Goal: Task Accomplishment & Management: Complete application form

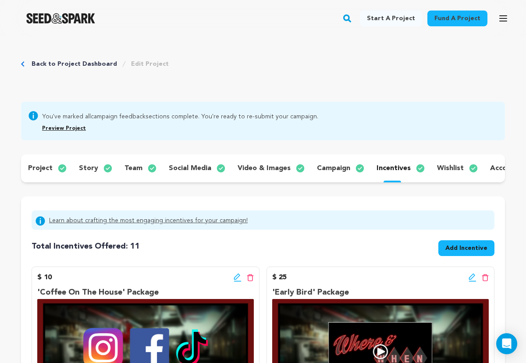
click at [34, 66] on link "Back to Project Dashboard" at bounding box center [74, 64] width 85 height 9
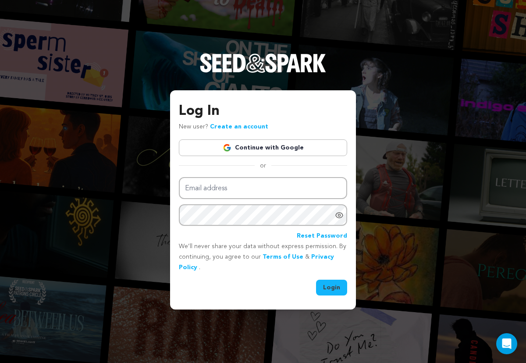
click at [261, 144] on link "Continue with Google" at bounding box center [263, 147] width 168 height 17
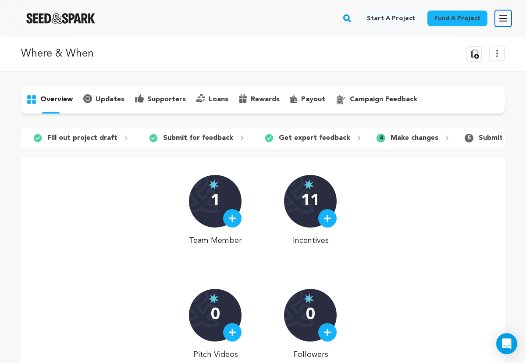
click at [501, 14] on icon "button" at bounding box center [503, 18] width 11 height 11
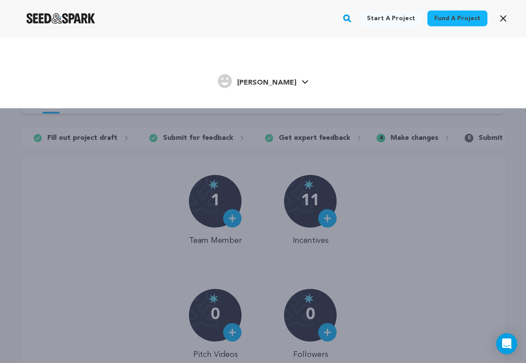
click at [270, 81] on span "[PERSON_NAME]" at bounding box center [266, 82] width 59 height 7
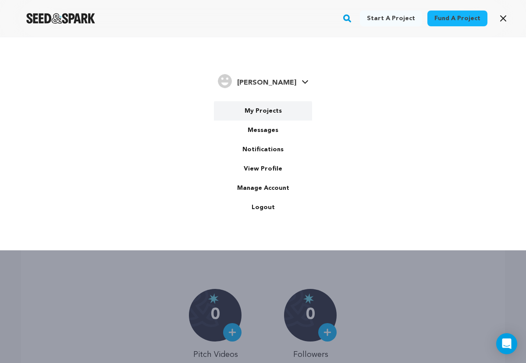
click at [258, 114] on link "My Projects" at bounding box center [263, 110] width 98 height 19
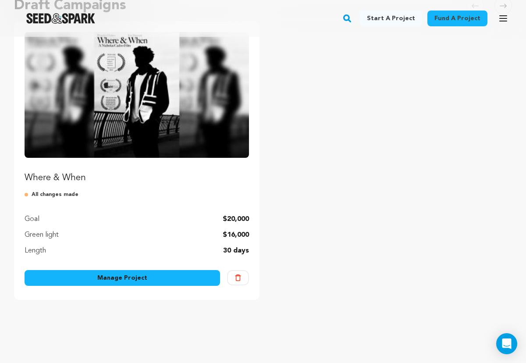
scroll to position [110, 0]
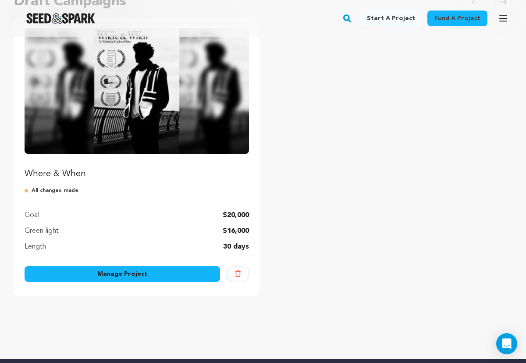
click at [156, 269] on link "Manage Project" at bounding box center [122, 274] width 195 height 16
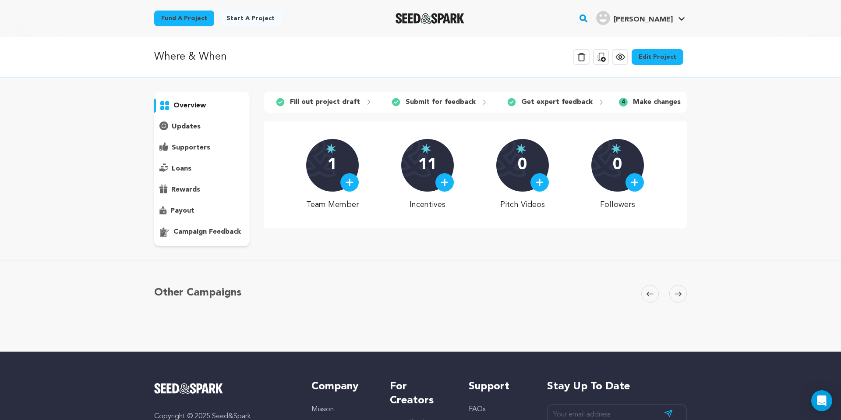
click at [525, 57] on link "Edit Project" at bounding box center [658, 57] width 52 height 16
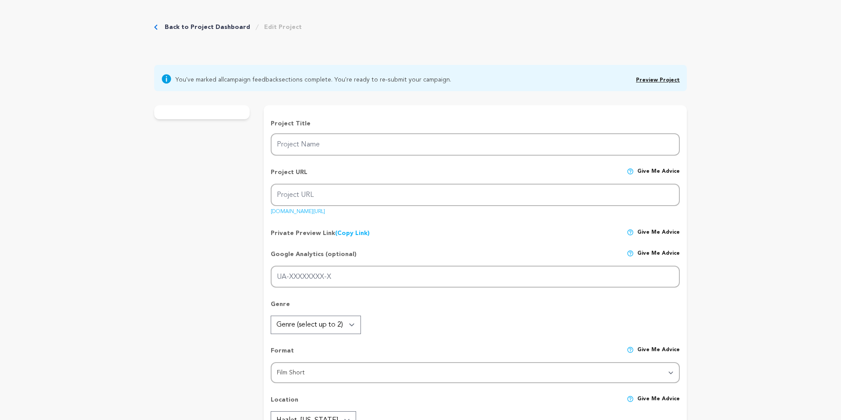
type input "Where & When"
type input "whereandwhen"
type input ""A man’s curiosity and indecision lead him to a mysterious late-night meeting, …"
type textarea "This short thriller explores how curiosity and indecision can spiral into paran…"
type textarea "This film aims to immerse viewers in the psychological unraveling of a troubled…"
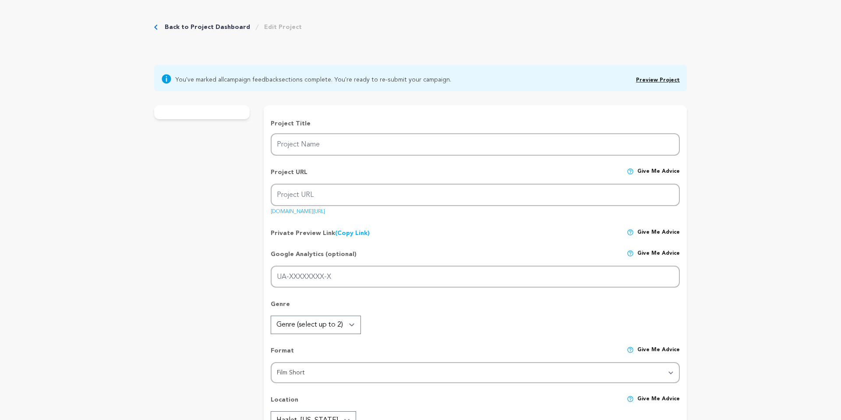
type textarea "This film will be made with "Cadoo Media", an organization owned and operated b…"
radio input "true"
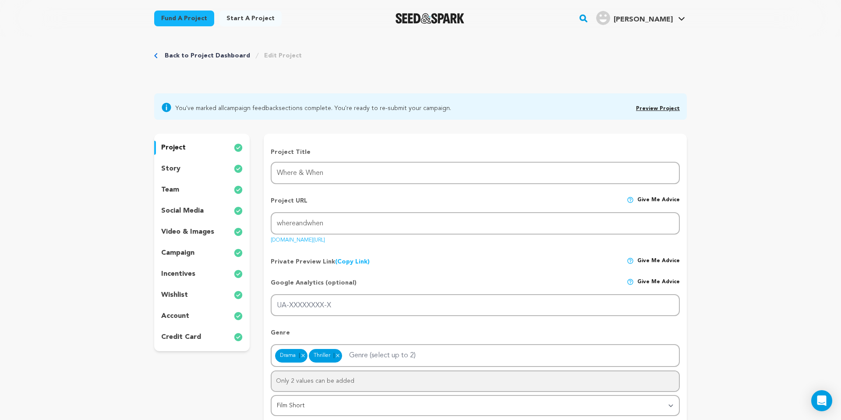
scroll to position [12, 0]
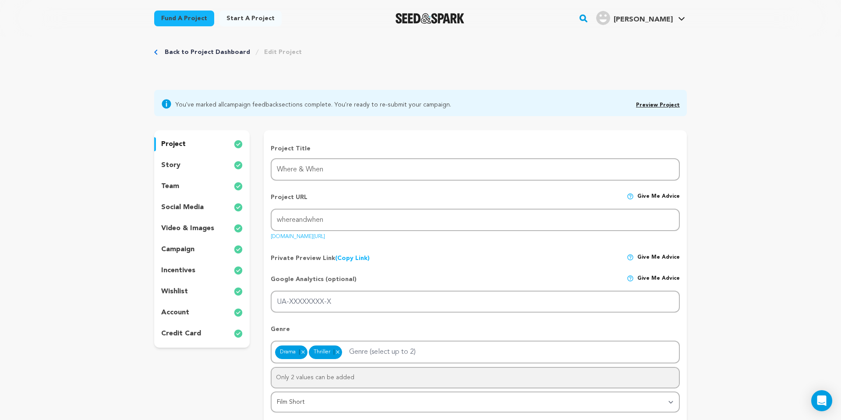
click at [345, 258] on link "(Copy Link) Copy private preview link" at bounding box center [352, 258] width 35 height 6
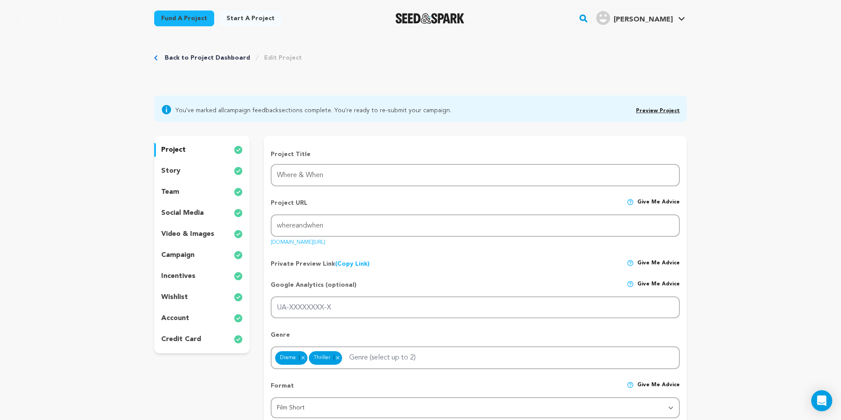
scroll to position [7, 0]
click at [179, 171] on div "story" at bounding box center [202, 170] width 96 height 14
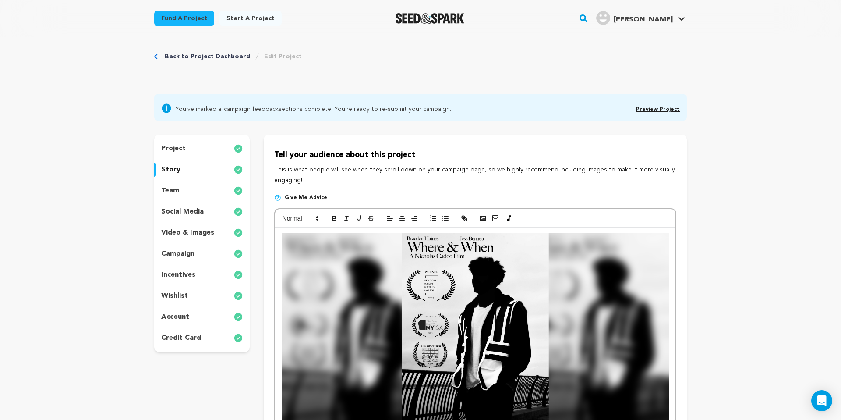
click at [188, 181] on div "project story team social media video & images campaign incentives wishlist acc…" at bounding box center [202, 243] width 96 height 217
click at [192, 253] on p "campaign" at bounding box center [177, 254] width 33 height 11
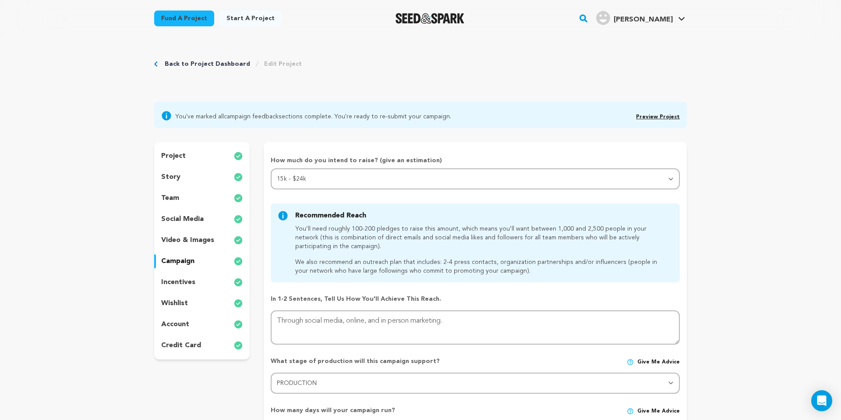
click at [183, 66] on link "Back to Project Dashboard" at bounding box center [207, 64] width 85 height 9
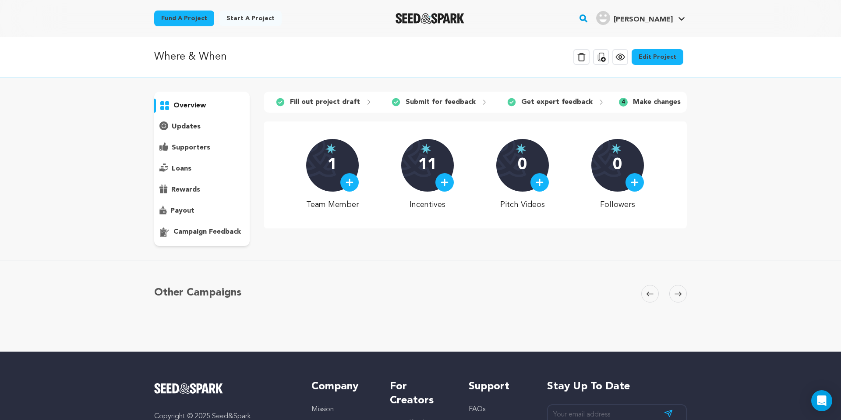
click at [195, 124] on p "updates" at bounding box center [186, 126] width 29 height 11
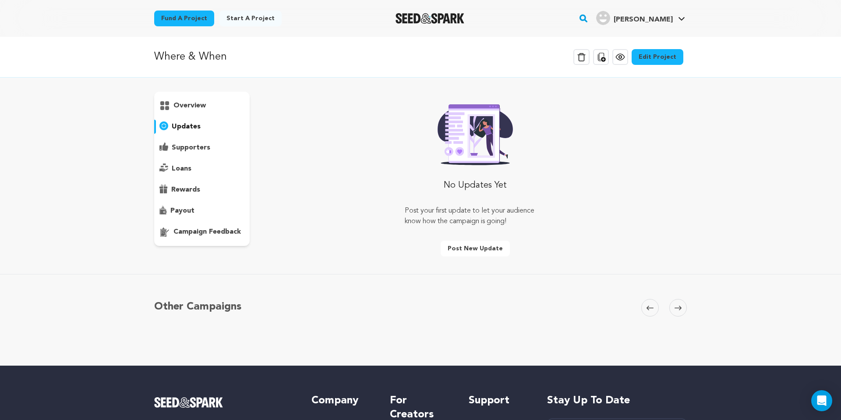
click at [188, 177] on div "overview" at bounding box center [202, 169] width 96 height 154
click at [186, 171] on p "loans" at bounding box center [182, 168] width 20 height 11
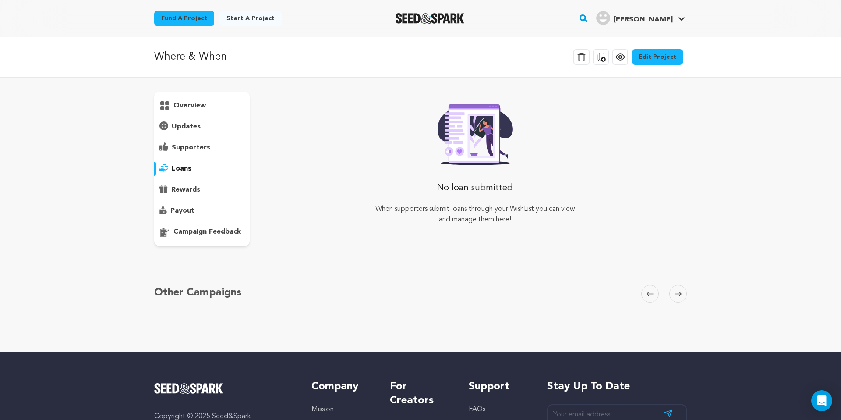
click at [182, 216] on div "payout" at bounding box center [202, 211] width 96 height 14
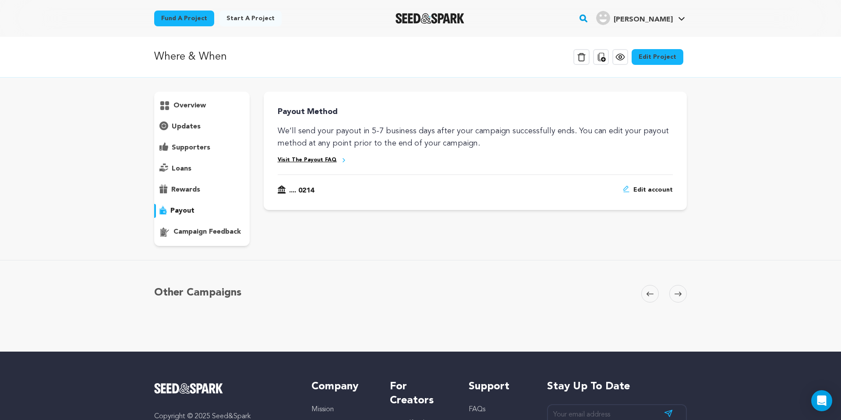
click at [664, 62] on link "Edit Project" at bounding box center [658, 57] width 52 height 16
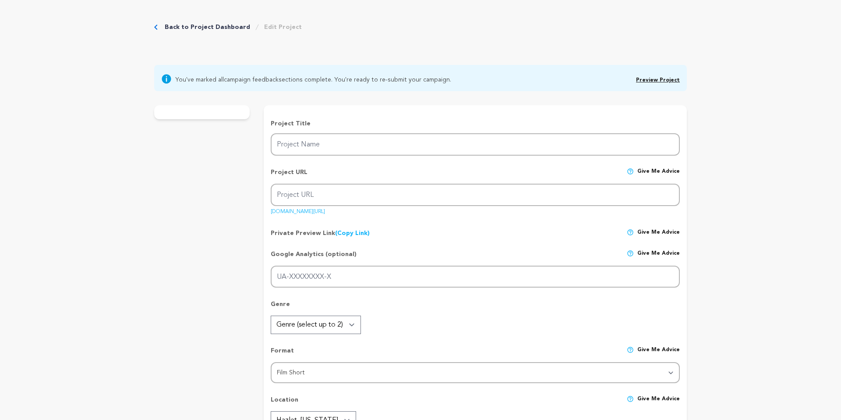
type input "Where & When"
type input "whereandwhen"
type input ""A man’s curiosity and indecision lead him to a mysterious late-night meeting, …"
type textarea "This short thriller explores how curiosity and indecision can spiral into [MEDI…"
type textarea "This film aims to immerse viewers in the psychological unraveling of a troubled…"
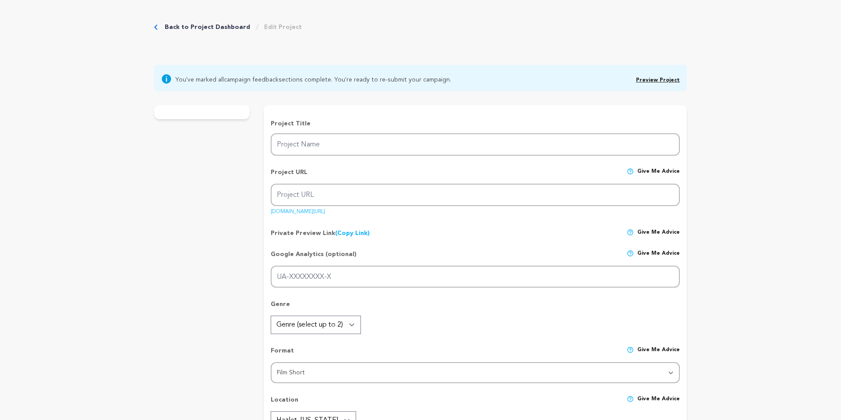
type textarea "This film will be made with "Cadoo Media", an organization owned and operated b…"
radio input "true"
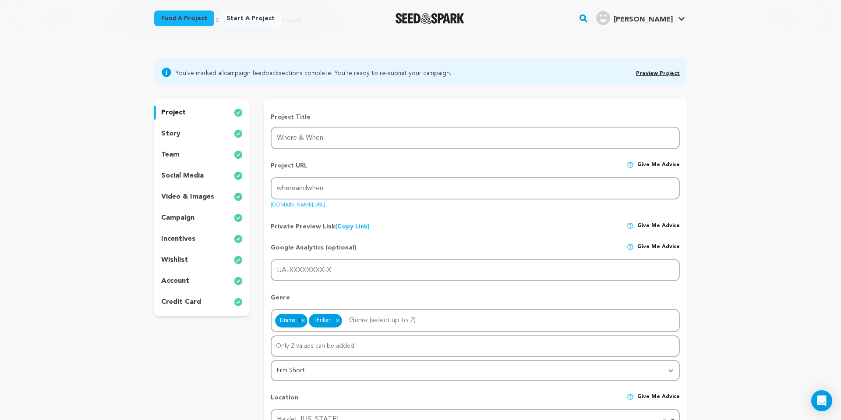
scroll to position [32, 0]
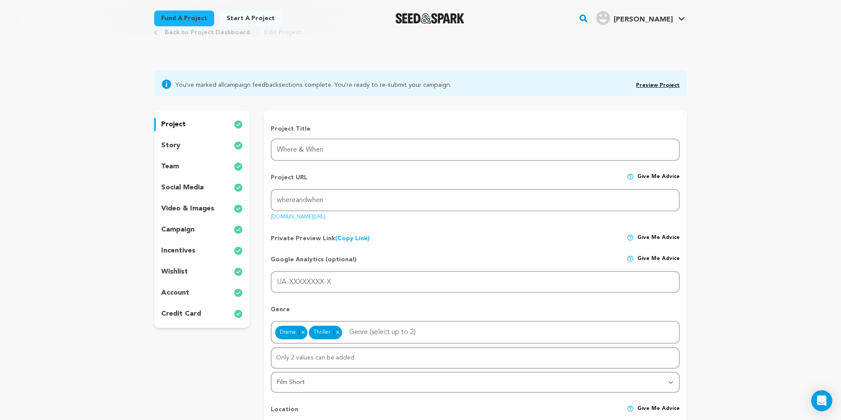
click at [170, 147] on p "story" at bounding box center [170, 145] width 19 height 11
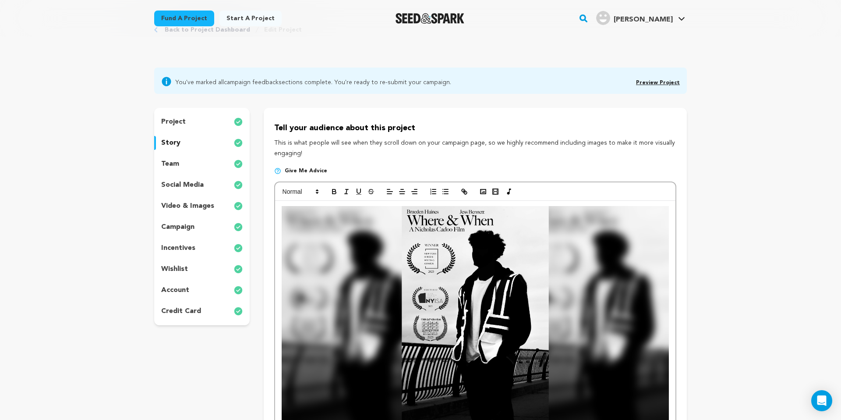
scroll to position [6, 0]
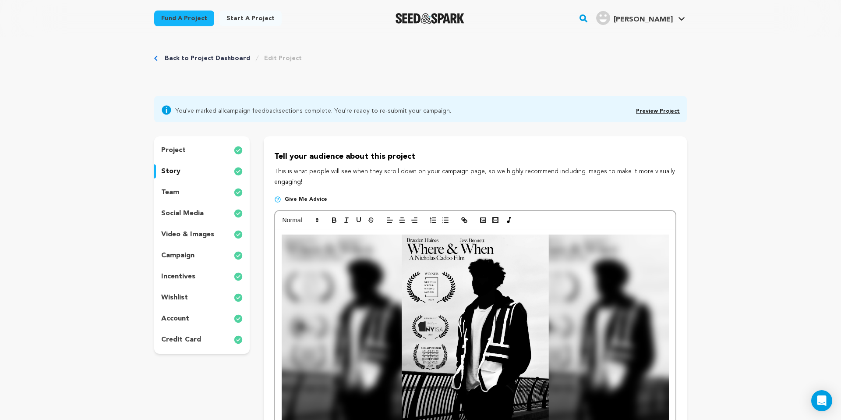
click at [183, 241] on div "video & images" at bounding box center [202, 234] width 96 height 14
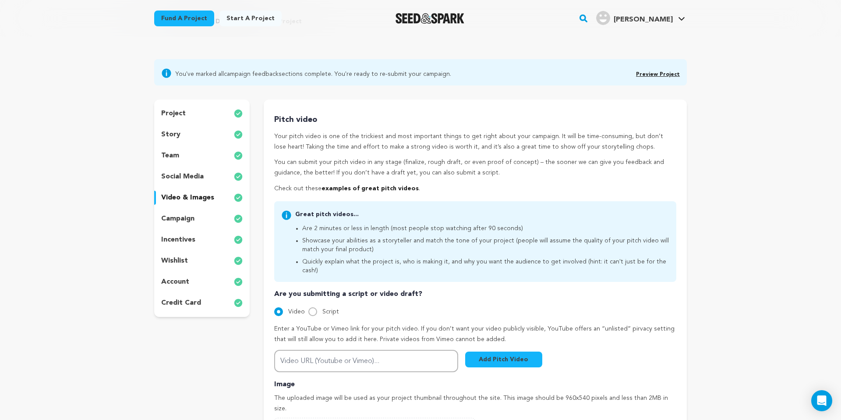
scroll to position [44, 0]
click at [503, 350] on button "Add Pitch Video" at bounding box center [503, 358] width 77 height 16
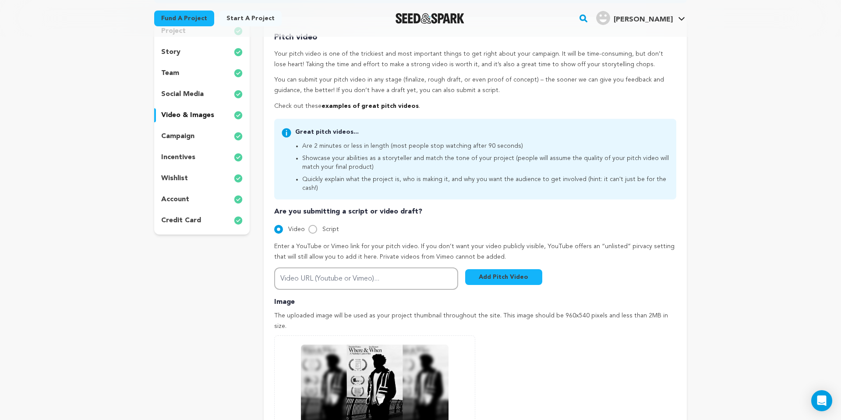
scroll to position [128, 0]
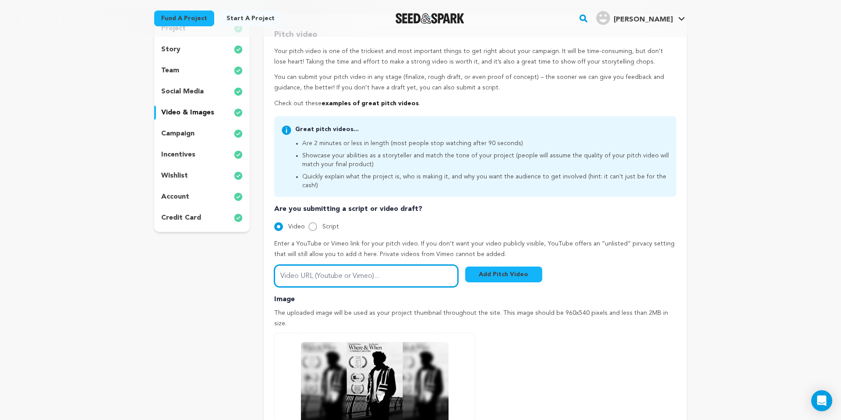
click at [357, 265] on input "Video URL (Youtube or Vimeo)..." at bounding box center [366, 276] width 184 height 22
paste input "https://youtu.be/hUWkJyC7qpI"
type input "https://youtu.be/hUWkJyC7qpI"
click at [522, 352] on div "Add Image Accepts .gif, .jpg, and .png 0 % 0 % Change Image efa2ad81e82c2c76.jpg" at bounding box center [475, 405] width 402 height 144
click at [508, 266] on button "Add Pitch Video" at bounding box center [503, 274] width 77 height 16
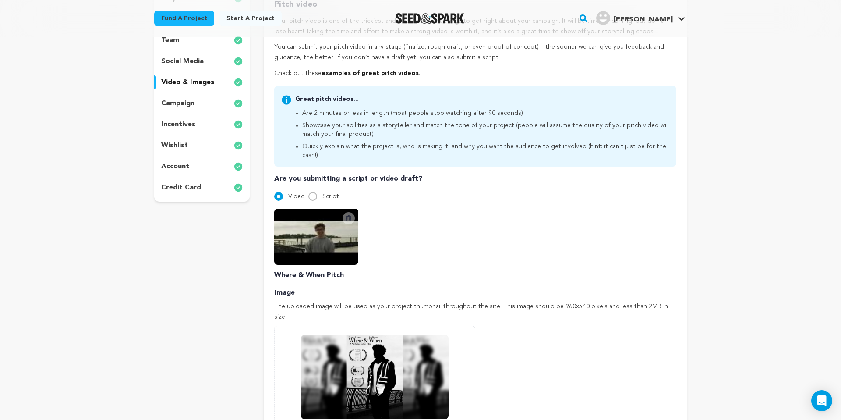
scroll to position [143, 0]
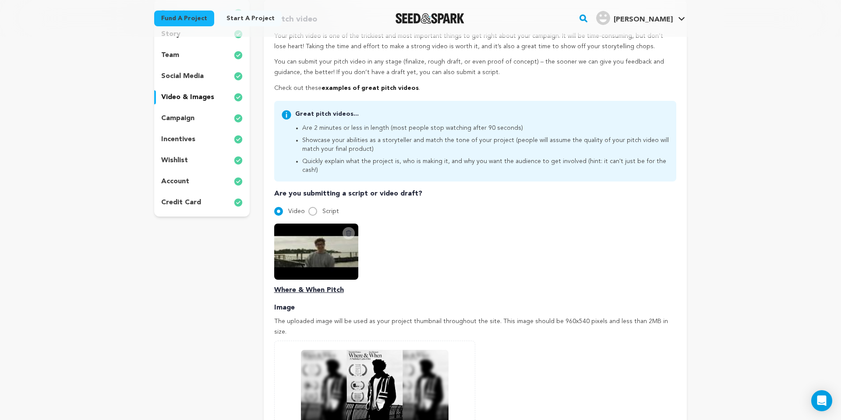
click at [176, 117] on p "campaign" at bounding box center [177, 118] width 33 height 11
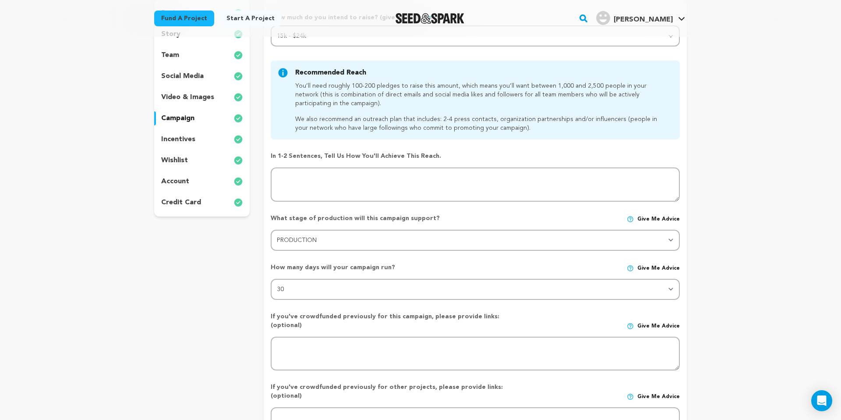
click at [175, 100] on p "video & images" at bounding box center [187, 97] width 53 height 11
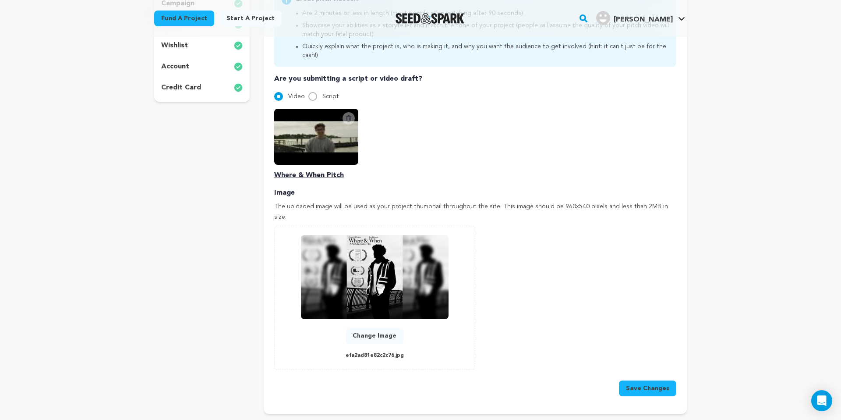
scroll to position [261, 0]
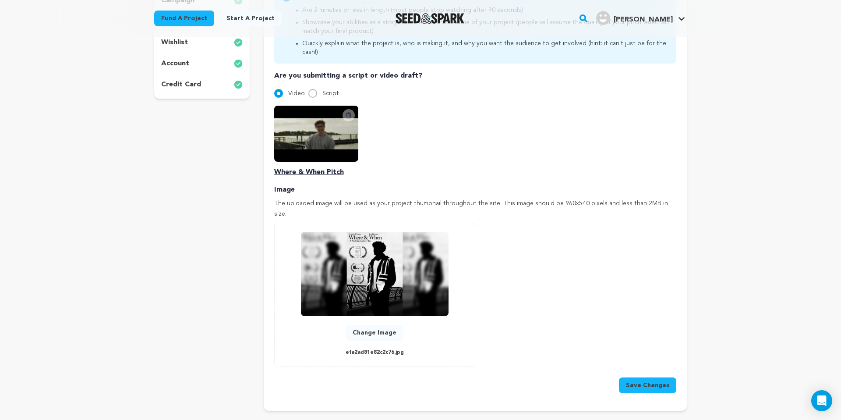
click at [655, 377] on button "Save Changes" at bounding box center [647, 385] width 57 height 16
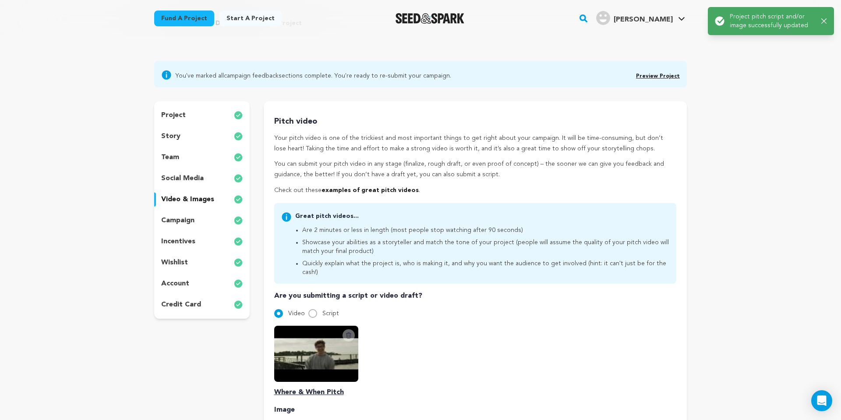
scroll to position [41, 0]
click at [348, 330] on button "Delete Script Video" at bounding box center [349, 335] width 12 height 12
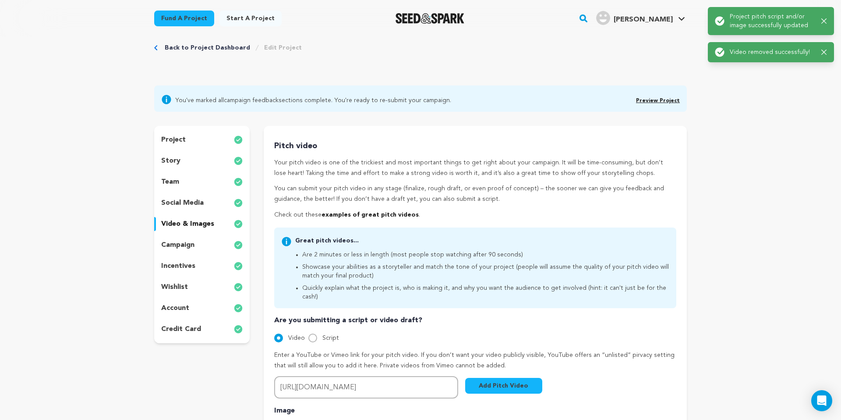
scroll to position [0, 0]
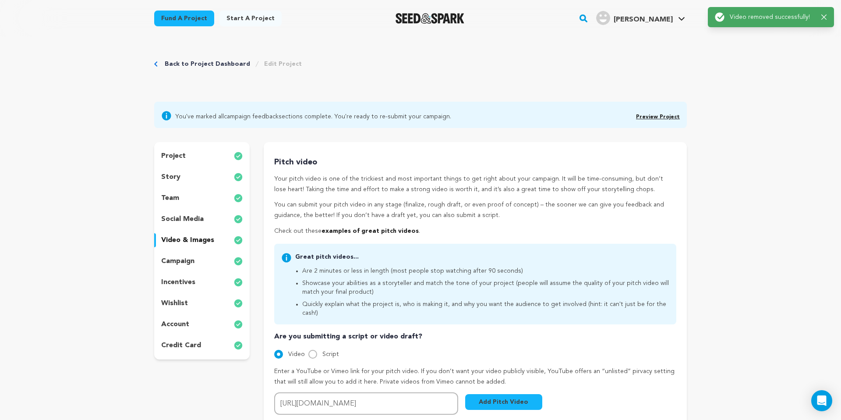
click at [517, 394] on button "Add Pitch Video" at bounding box center [503, 402] width 77 height 16
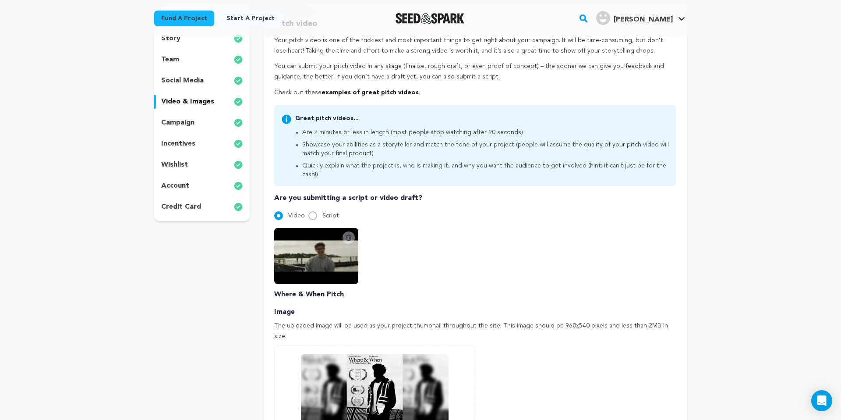
scroll to position [227, 0]
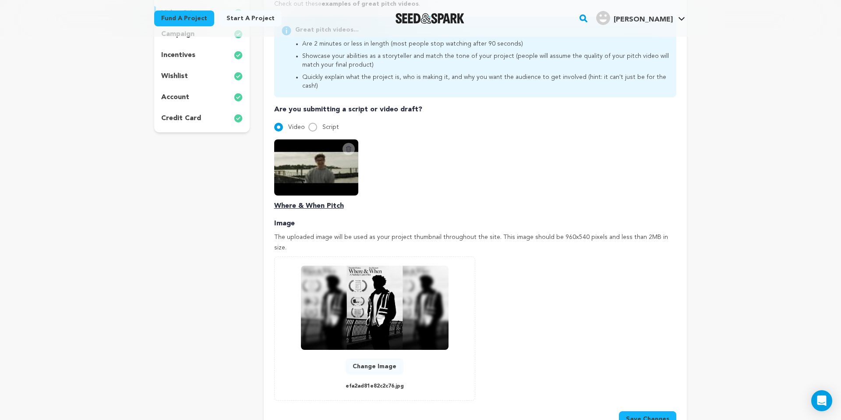
click at [653, 411] on button "Save Changes" at bounding box center [647, 419] width 57 height 16
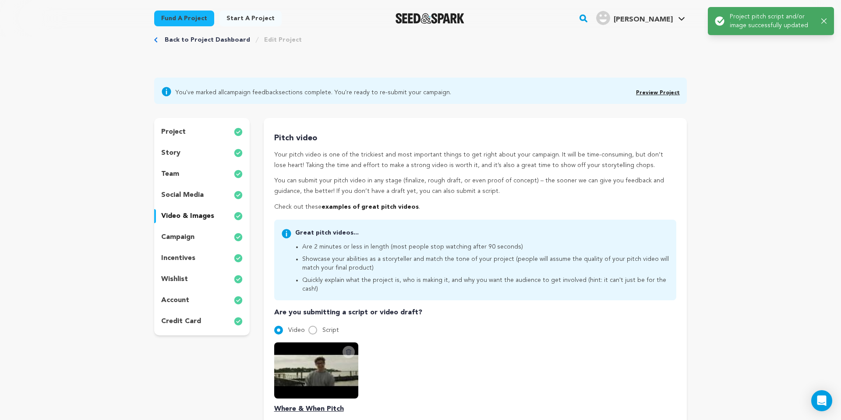
scroll to position [0, 0]
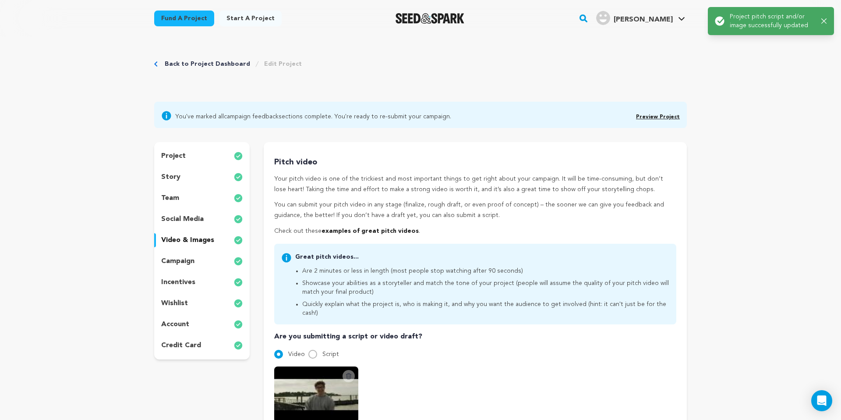
click at [175, 258] on p "campaign" at bounding box center [177, 261] width 33 height 11
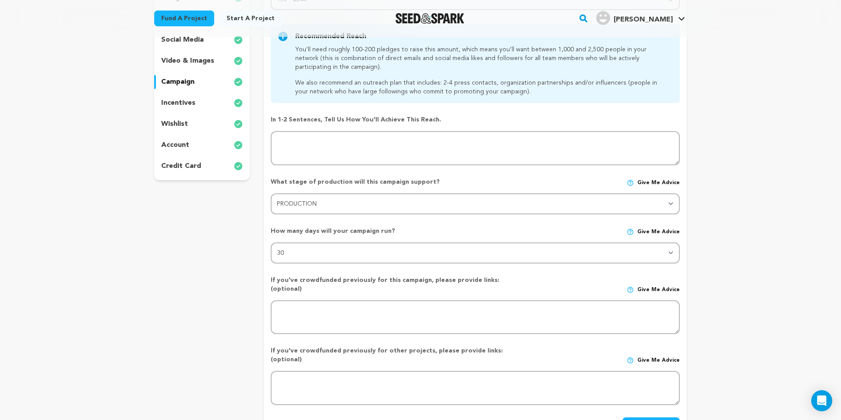
scroll to position [179, 0]
click at [182, 100] on p "incentives" at bounding box center [178, 103] width 34 height 11
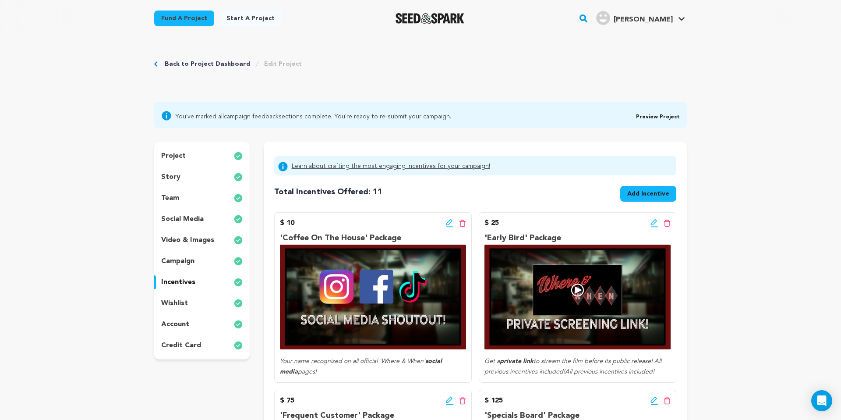
click at [182, 341] on p "credit card" at bounding box center [181, 345] width 40 height 11
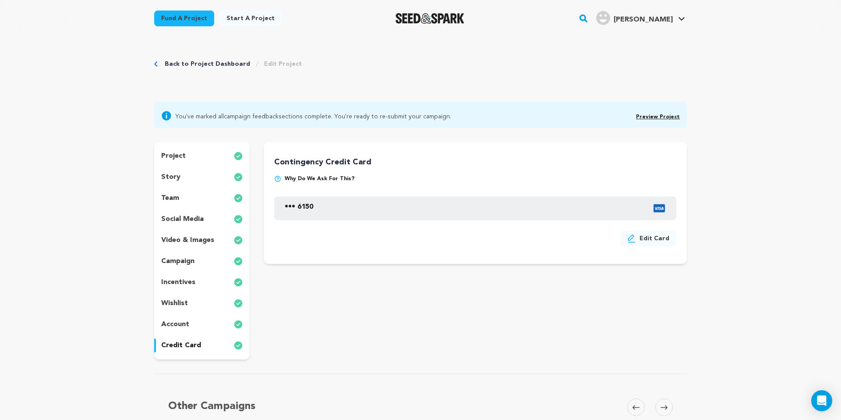
click at [174, 152] on p "project" at bounding box center [173, 156] width 25 height 11
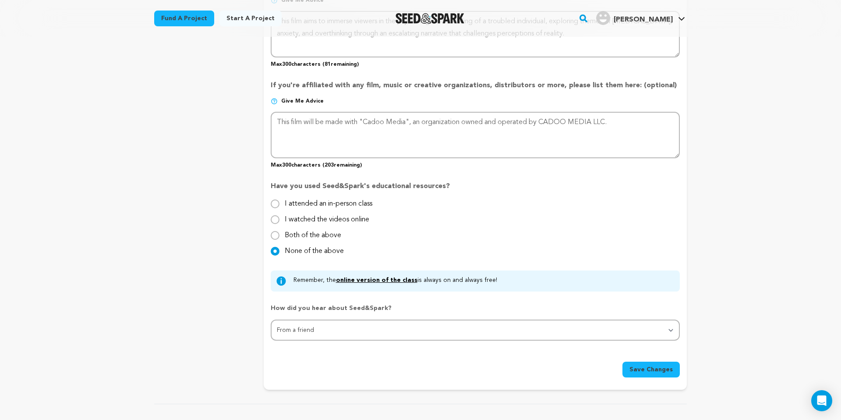
scroll to position [863, 0]
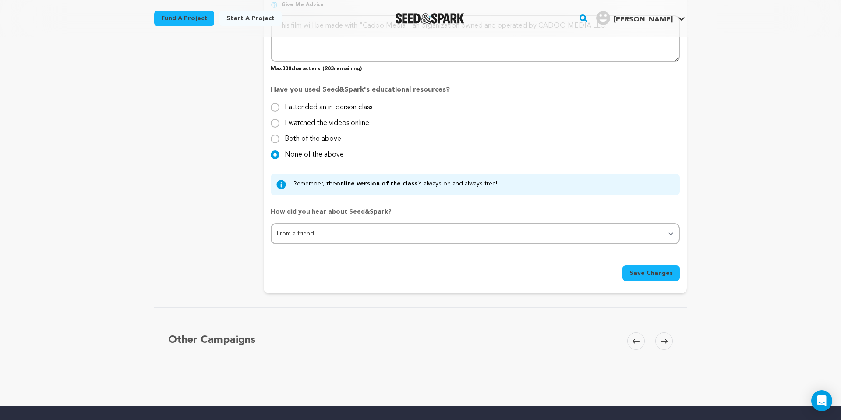
click at [648, 276] on span "Save Changes" at bounding box center [651, 273] width 43 height 9
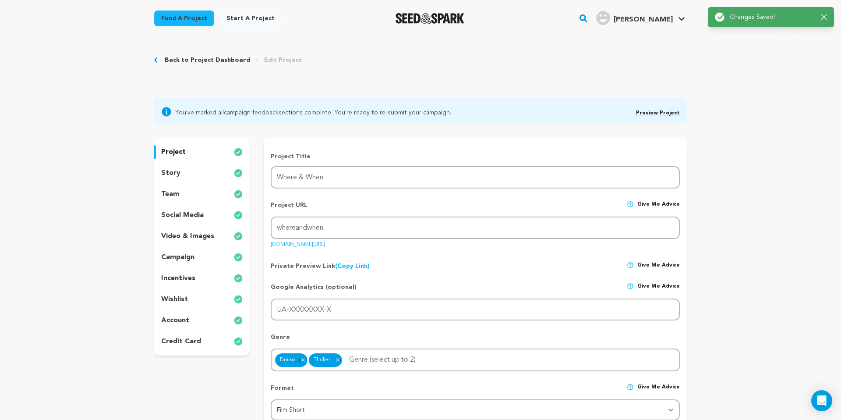
scroll to position [0, 0]
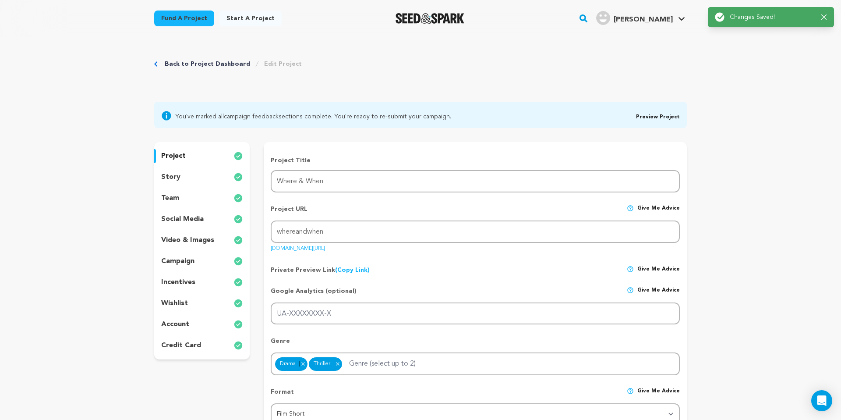
click at [654, 125] on div "You've marked all campaign feedback sections complete. You're ready to re-submi…" at bounding box center [420, 115] width 533 height 26
click at [226, 60] on link "Back to Project Dashboard" at bounding box center [207, 64] width 85 height 9
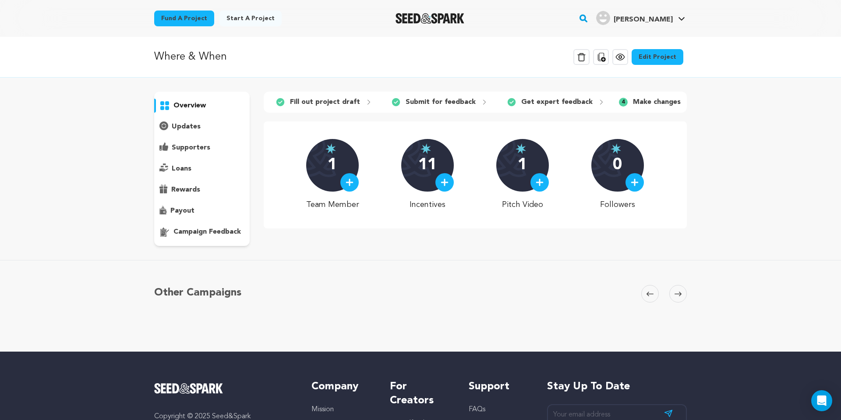
click at [229, 232] on p "campaign feedback" at bounding box center [207, 232] width 67 height 11
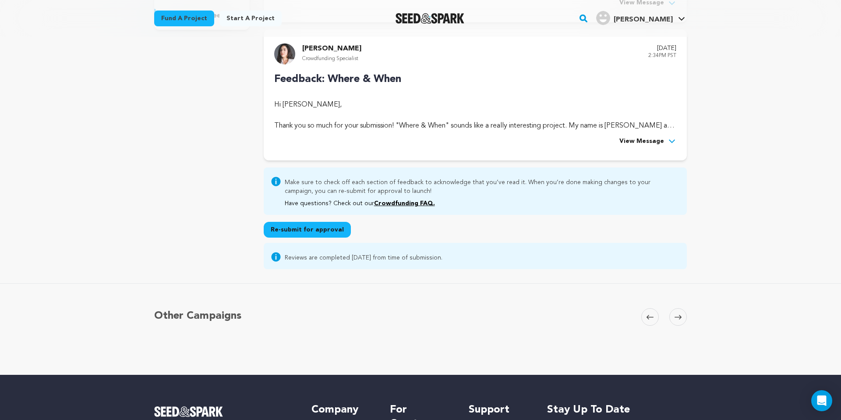
scroll to position [214, 0]
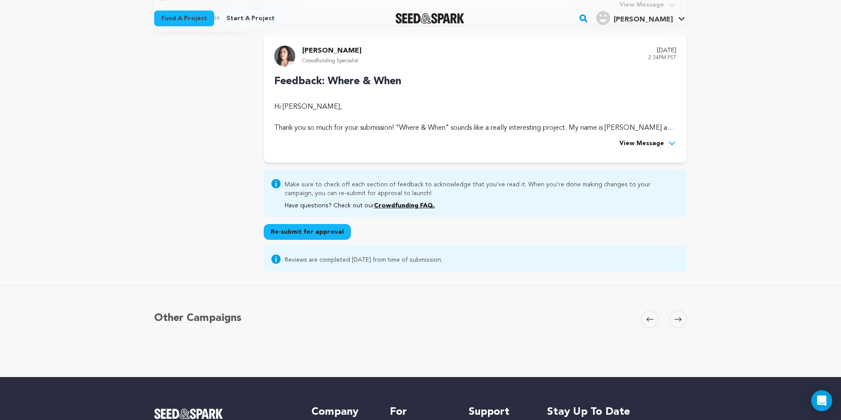
click at [649, 144] on span "View Message" at bounding box center [642, 143] width 45 height 11
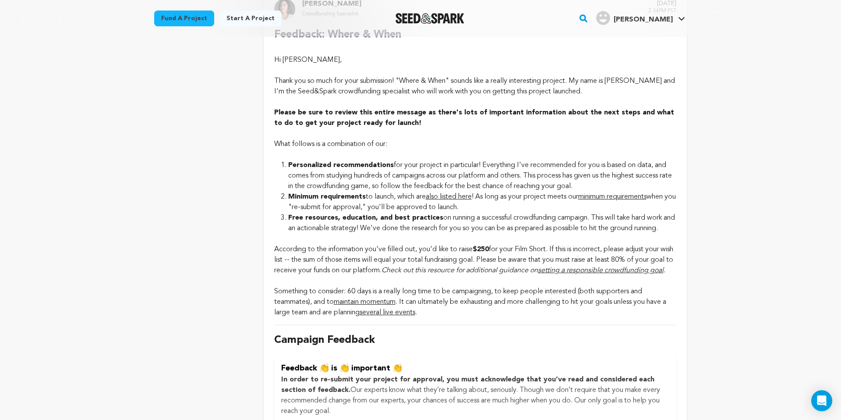
scroll to position [0, 0]
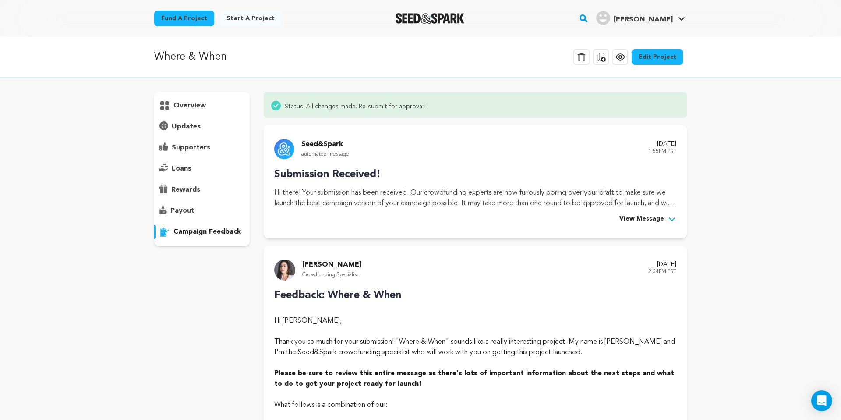
click at [660, 60] on link "Edit Project" at bounding box center [658, 57] width 52 height 16
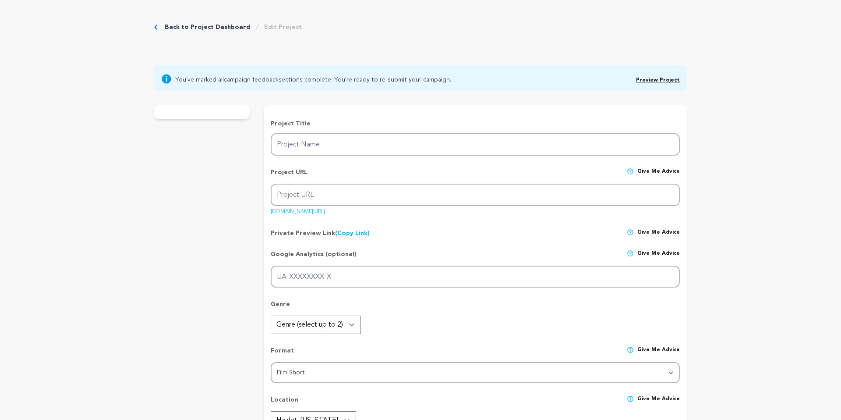
type input "Where & When"
type input "whereandwhen"
type input ""A man’s curiosity and indecision lead him to a mysterious late-night meeting, …"
type textarea "This short thriller explores how curiosity and indecision can spiral into [MEDI…"
type textarea "This film aims to immerse viewers in the psychological unraveling of a troubled…"
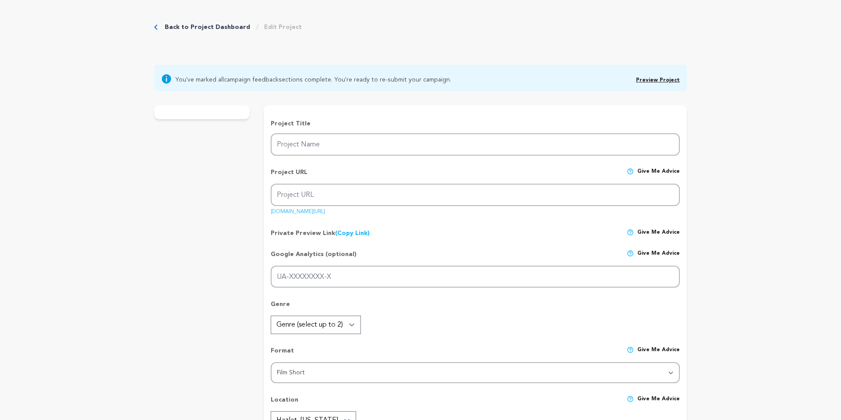
type textarea "This film will be made with "Cadoo Media", an organization owned and operated b…"
radio input "true"
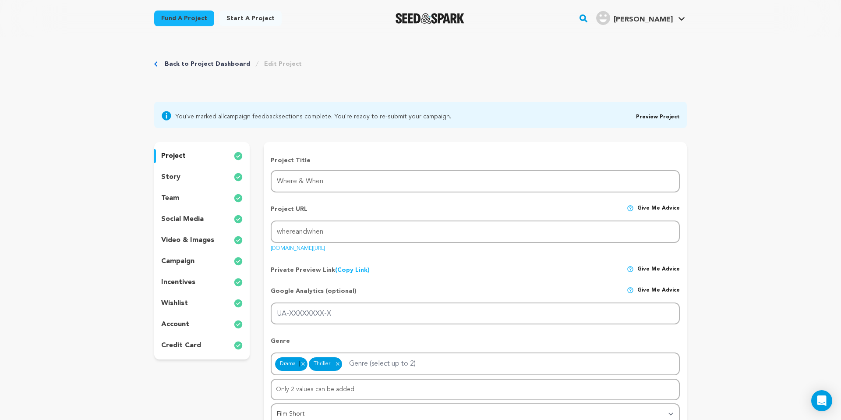
click at [180, 179] on div "story" at bounding box center [202, 177] width 96 height 14
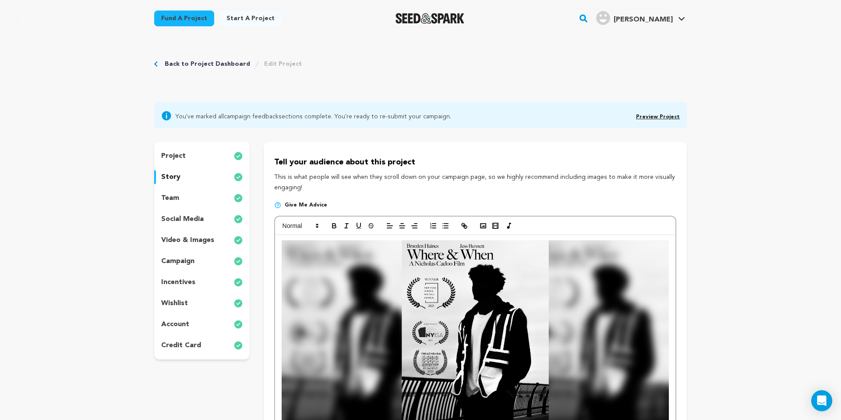
click at [175, 156] on p "project" at bounding box center [173, 156] width 25 height 11
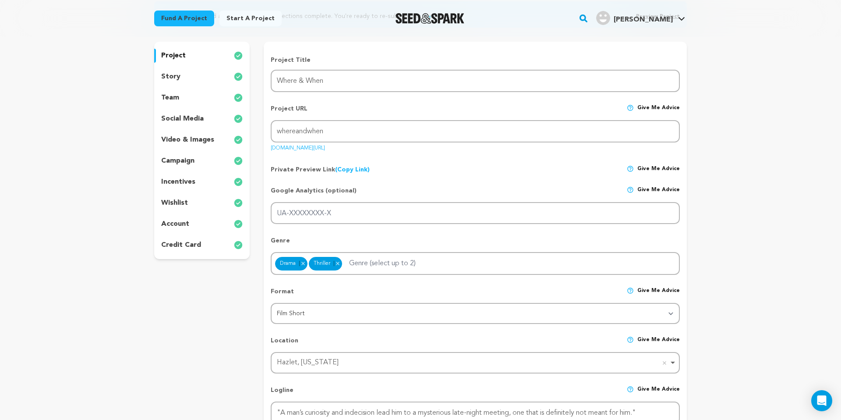
scroll to position [108, 0]
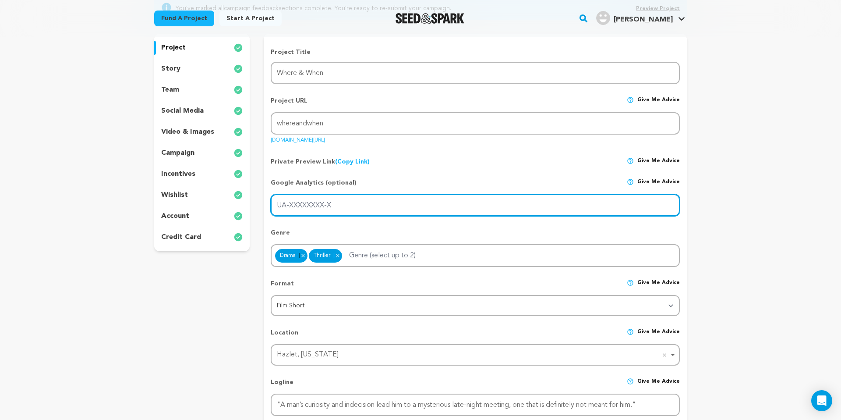
click at [365, 202] on input "UA-XXXXXXXX-X" at bounding box center [475, 205] width 409 height 22
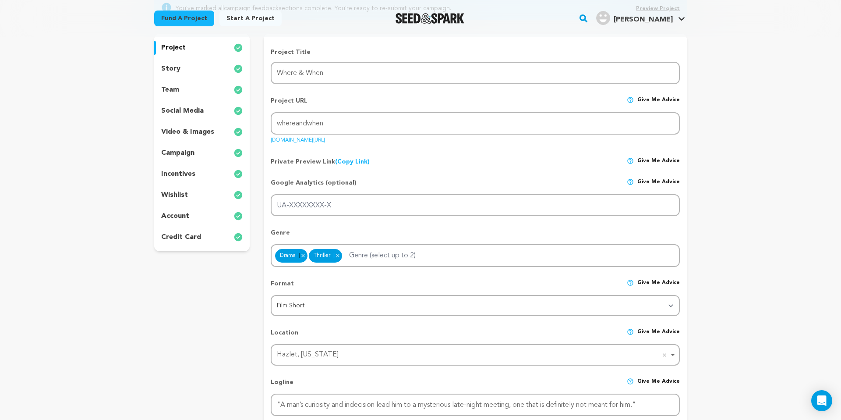
click at [405, 234] on p "Genre" at bounding box center [475, 236] width 409 height 16
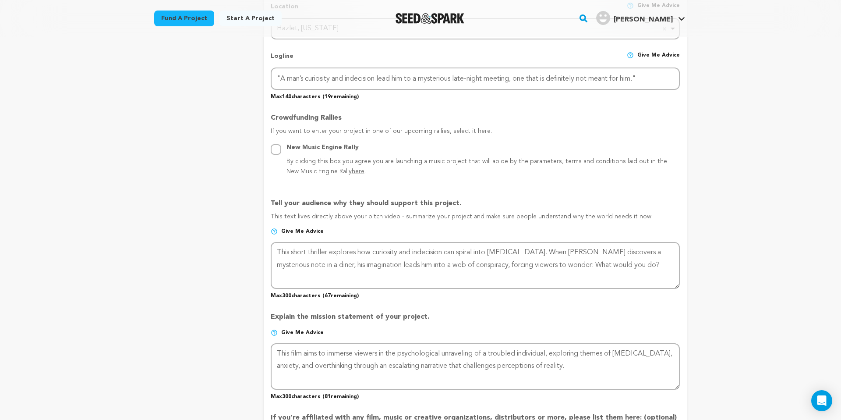
scroll to position [437, 0]
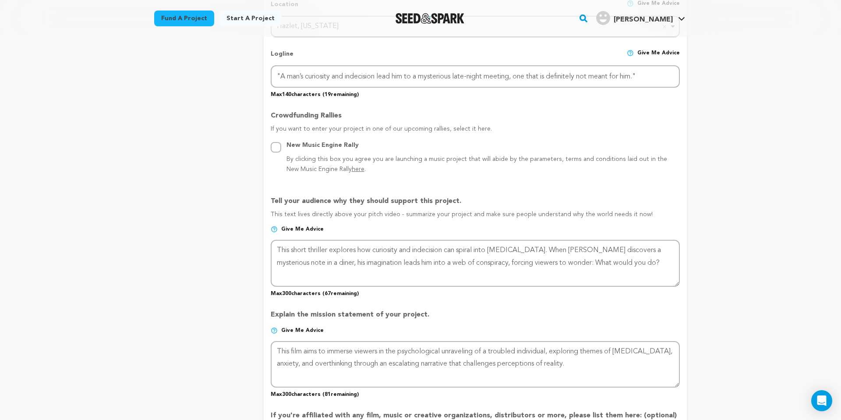
click at [359, 213] on p "This text lives directly above your pitch video - summarize your project and ma…" at bounding box center [475, 218] width 409 height 16
click at [472, 226] on p "Give me advice" at bounding box center [475, 233] width 409 height 14
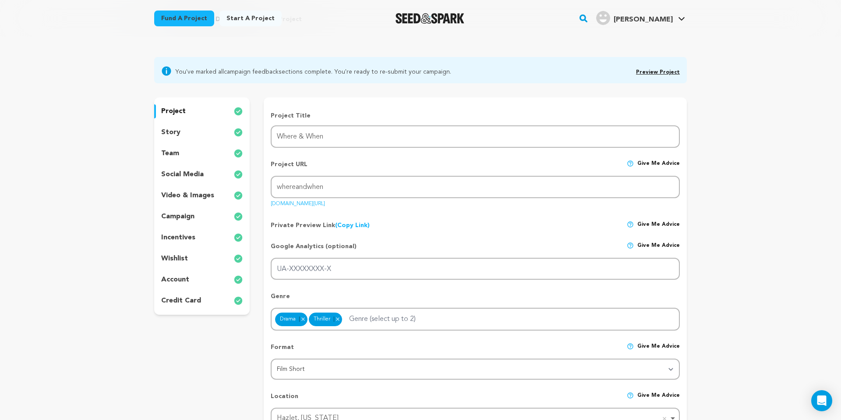
scroll to position [0, 0]
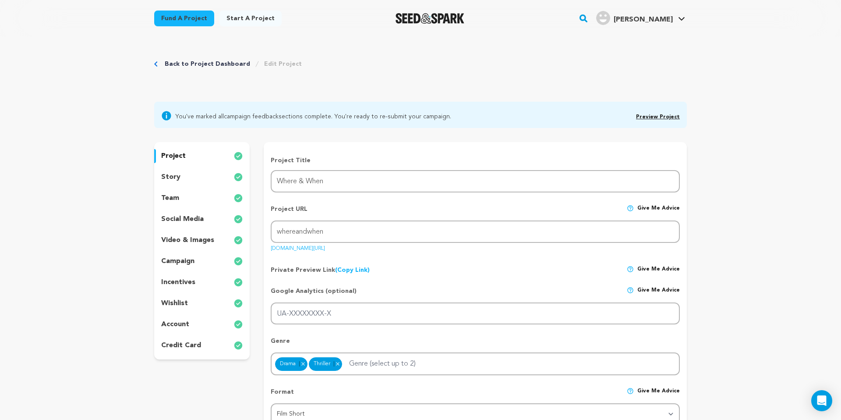
click at [186, 64] on link "Back to Project Dashboard" at bounding box center [207, 64] width 85 height 9
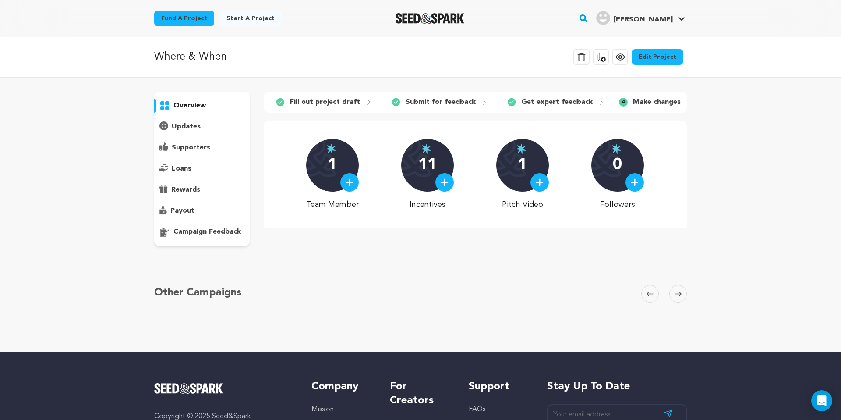
click at [204, 234] on p "campaign feedback" at bounding box center [207, 232] width 67 height 11
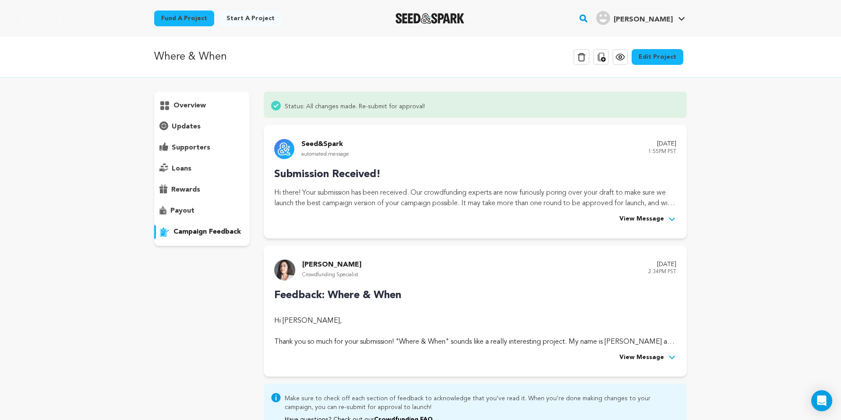
click at [655, 358] on span "View Message" at bounding box center [642, 357] width 45 height 11
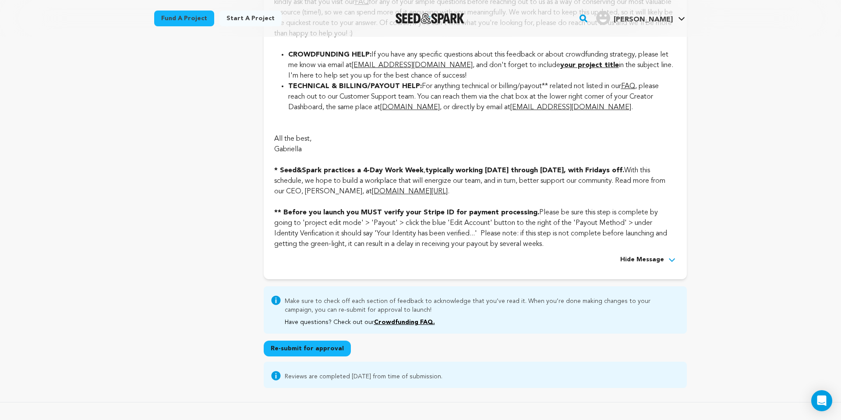
scroll to position [2860, 0]
click at [333, 356] on button "Re-submit for approval" at bounding box center [307, 348] width 87 height 16
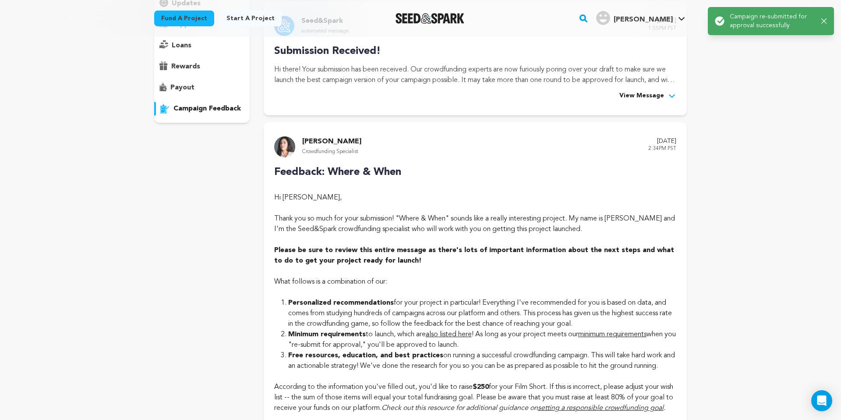
scroll to position [0, 0]
